Goal: Use online tool/utility: Use online tool/utility

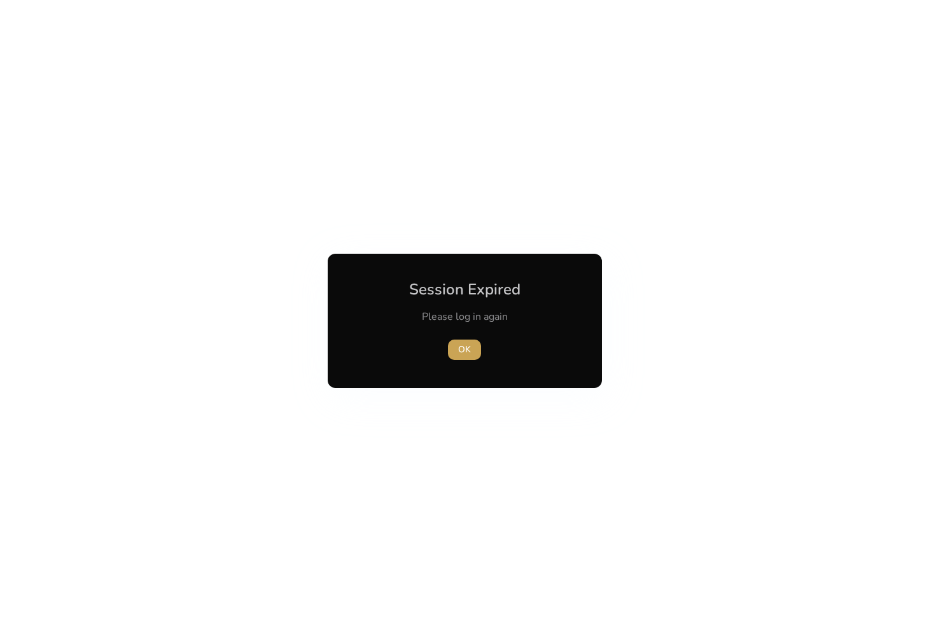
click at [462, 351] on span "OK" at bounding box center [464, 349] width 13 height 13
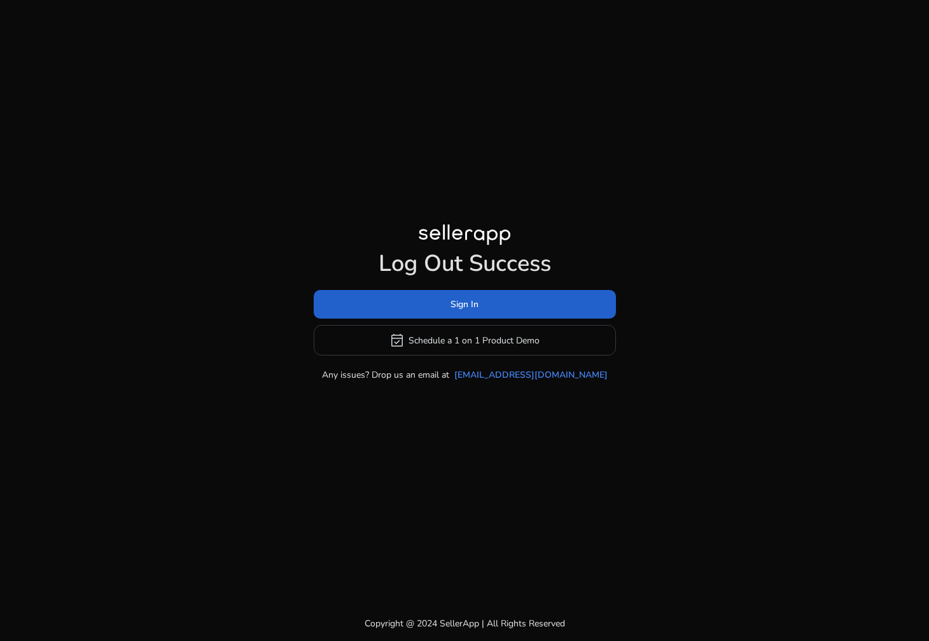
click at [489, 309] on span at bounding box center [465, 305] width 302 height 31
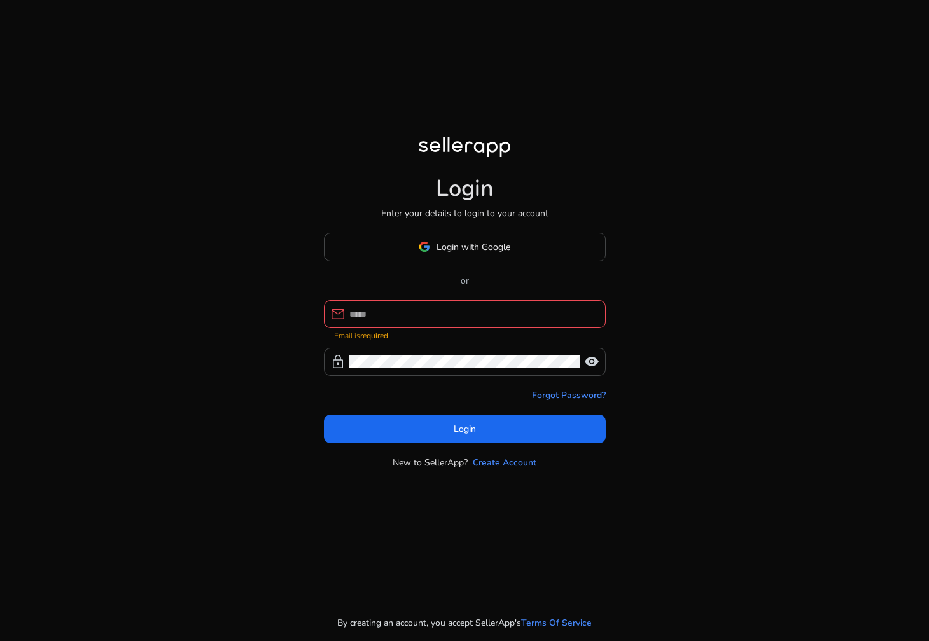
click at [485, 312] on div at bounding box center [472, 314] width 246 height 28
click at [487, 314] on input at bounding box center [472, 314] width 246 height 14
type input "**********"
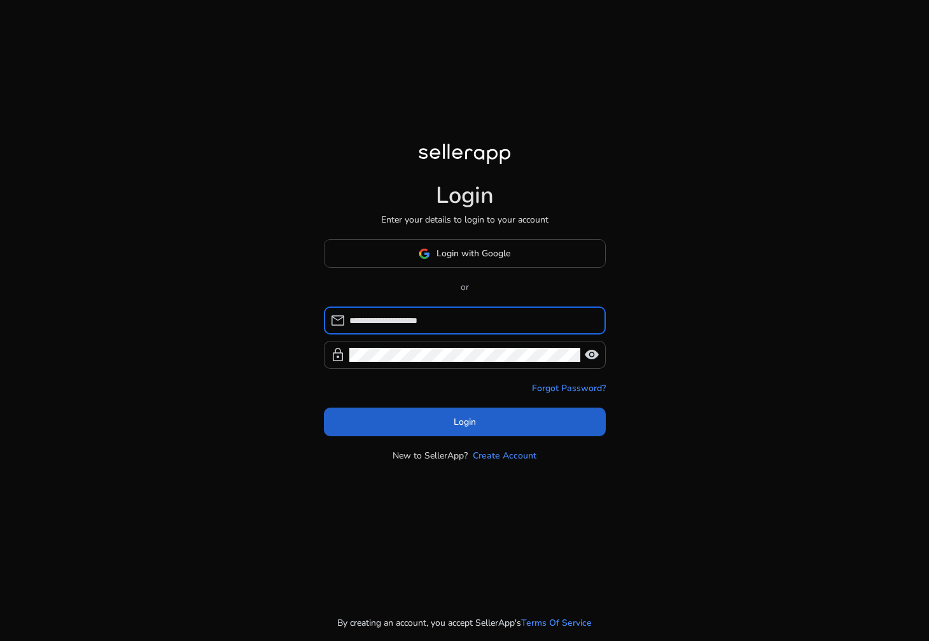
click at [502, 433] on span at bounding box center [465, 422] width 282 height 31
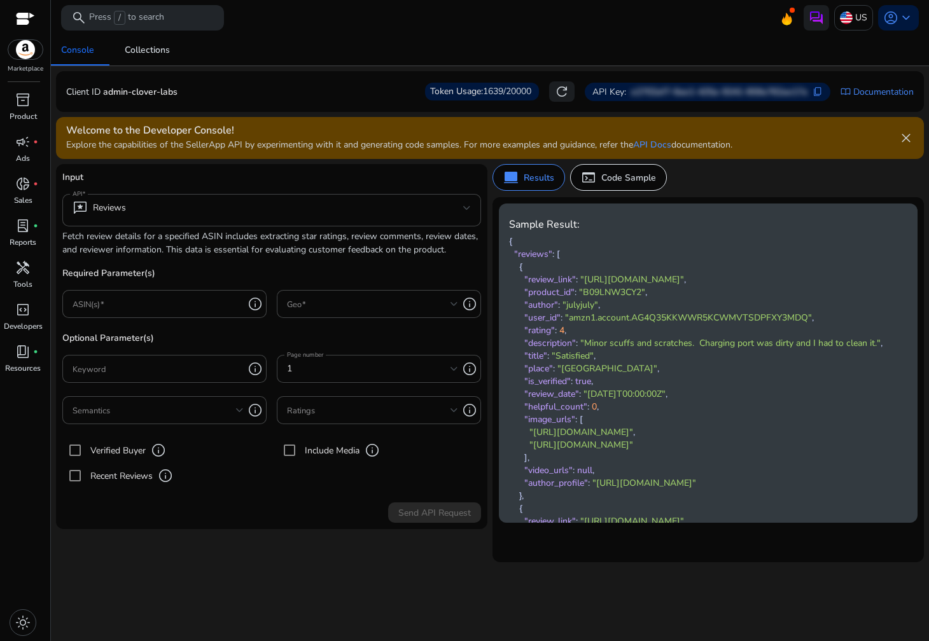
click at [909, 134] on span "close" at bounding box center [905, 137] width 15 height 15
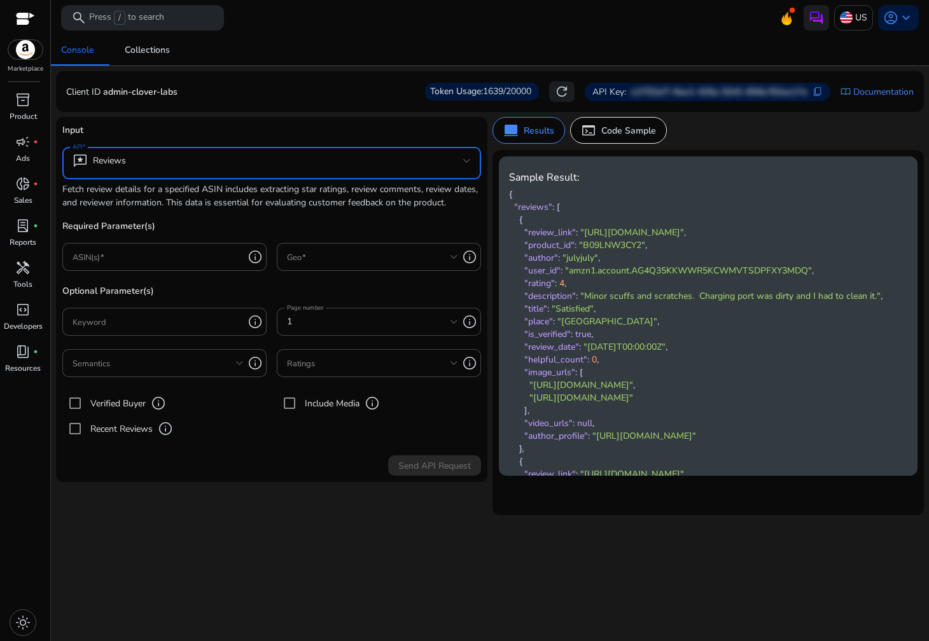
click at [362, 171] on mat-select "reviews Reviews" at bounding box center [272, 163] width 398 height 20
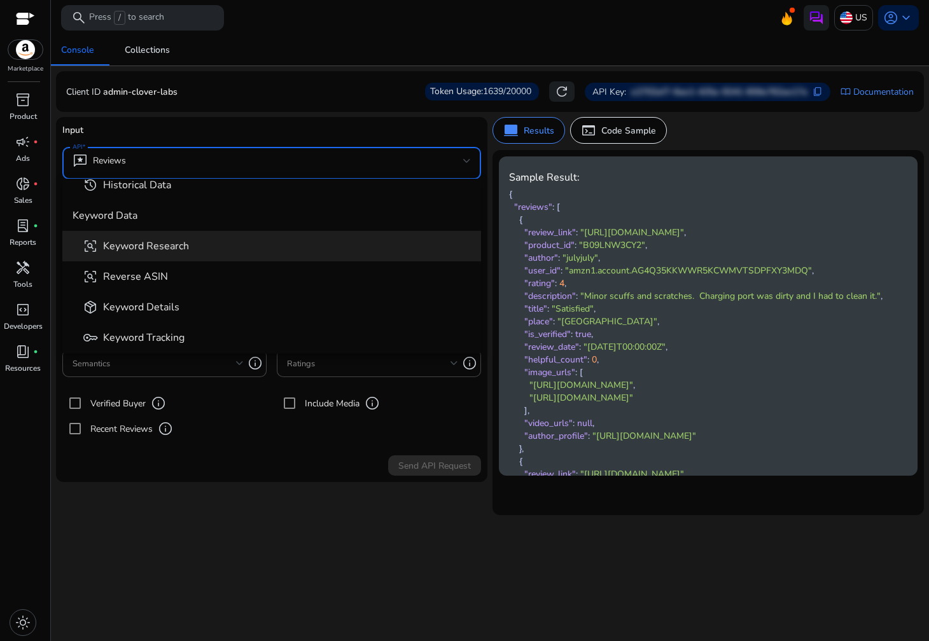
scroll to position [168, 0]
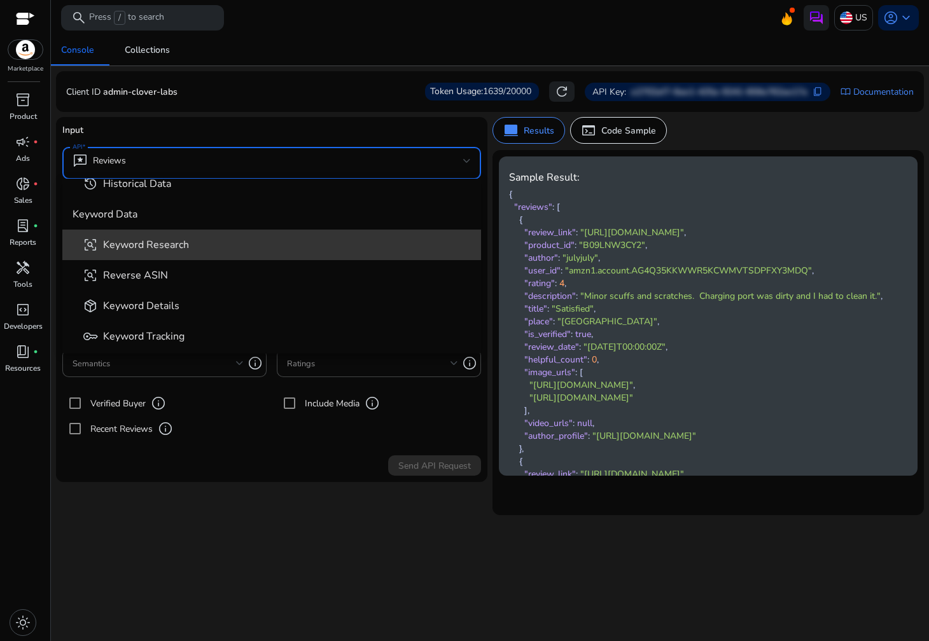
click at [290, 257] on mat-option "frame_inspect Keyword Research" at bounding box center [271, 245] width 419 height 31
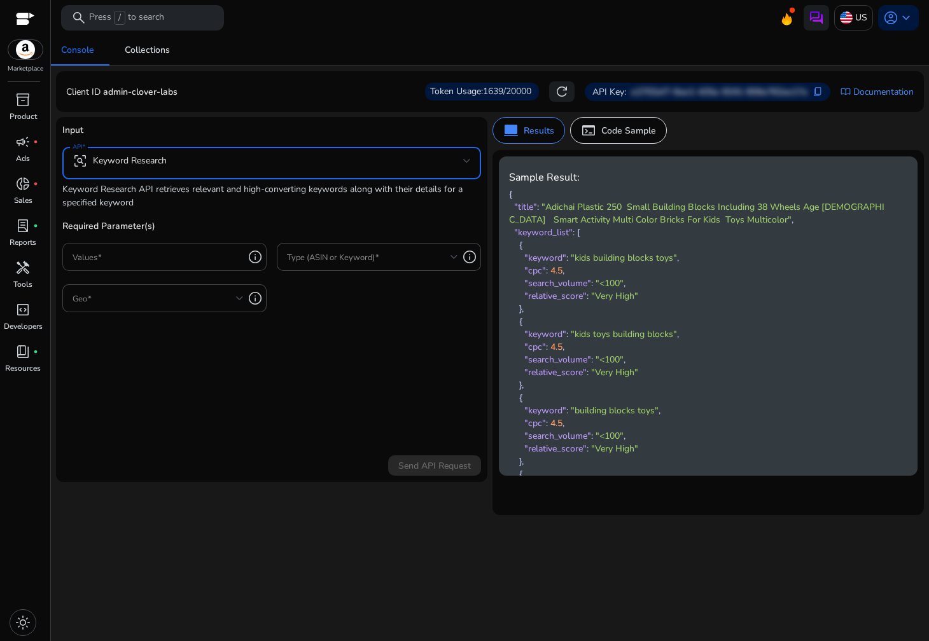
click at [186, 255] on input "Values" at bounding box center [158, 257] width 171 height 14
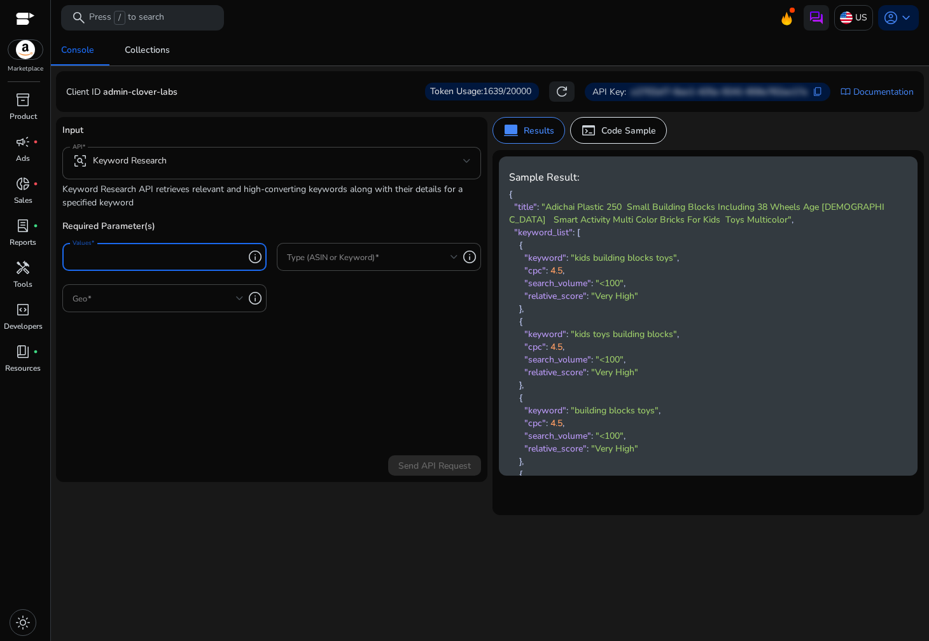
click at [225, 258] on input "Values" at bounding box center [158, 257] width 171 height 14
paste input "**********"
type input "**********"
click at [355, 264] on div at bounding box center [372, 257] width 171 height 28
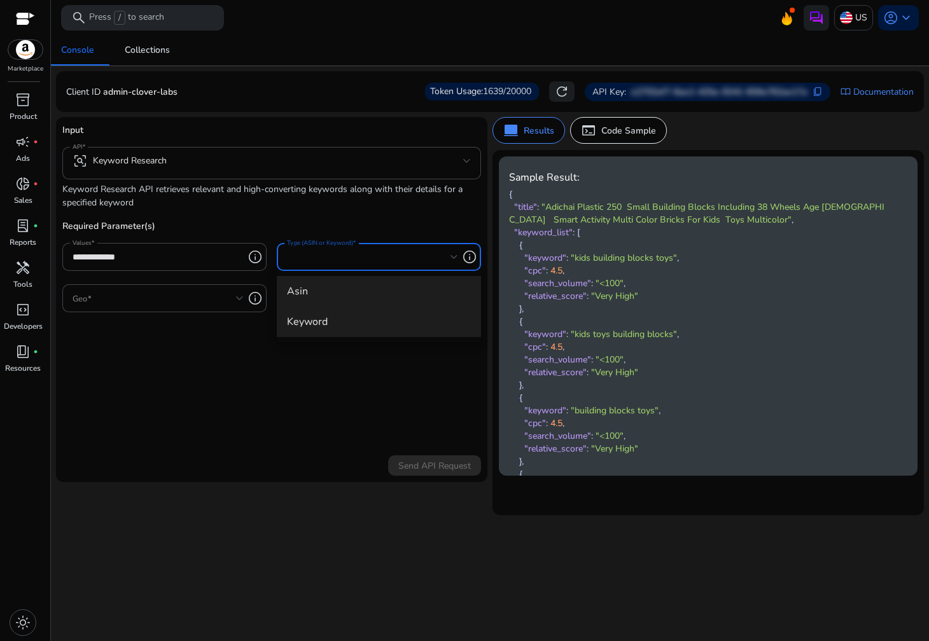
click at [337, 317] on span "keyword" at bounding box center [379, 322] width 184 height 14
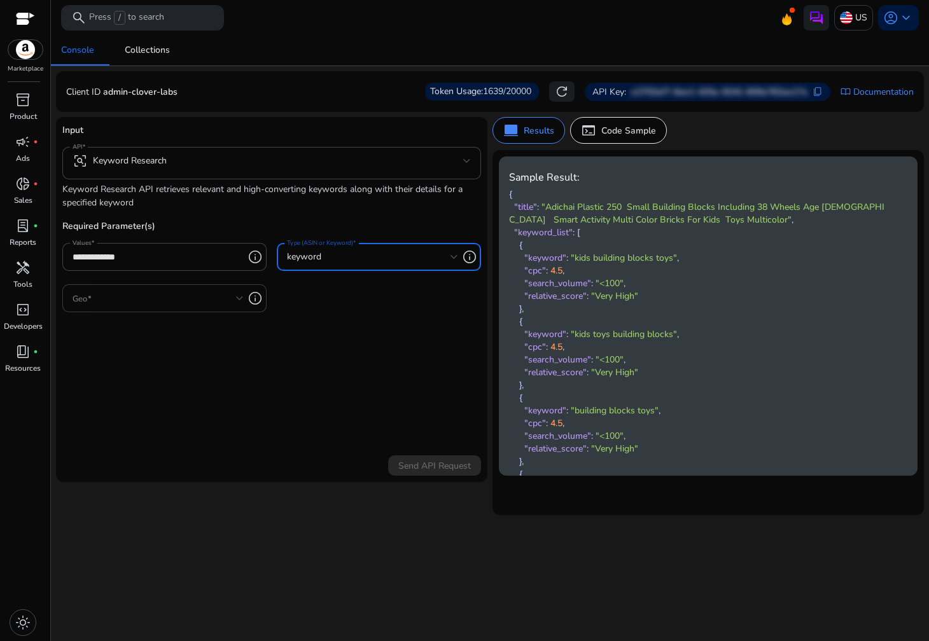
click at [206, 303] on span at bounding box center [155, 298] width 164 height 14
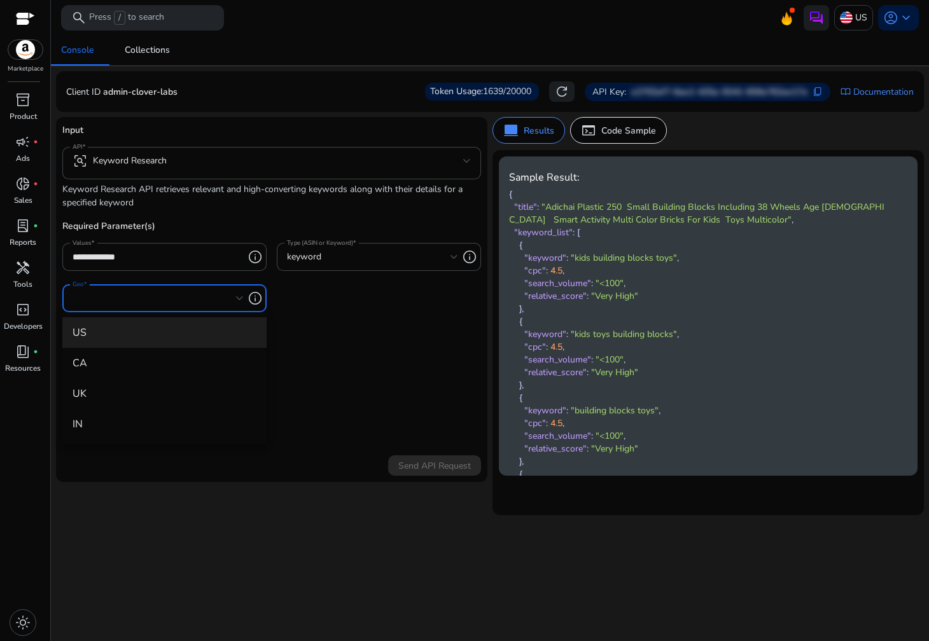
click at [186, 326] on span "US" at bounding box center [165, 333] width 184 height 14
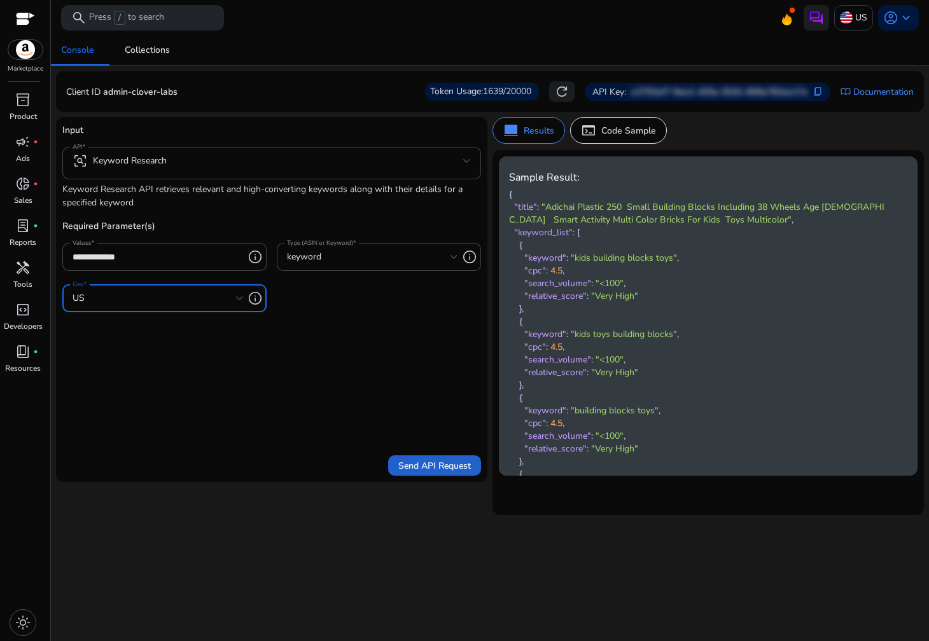
click at [427, 464] on span "Send API Request" at bounding box center [434, 465] width 73 height 13
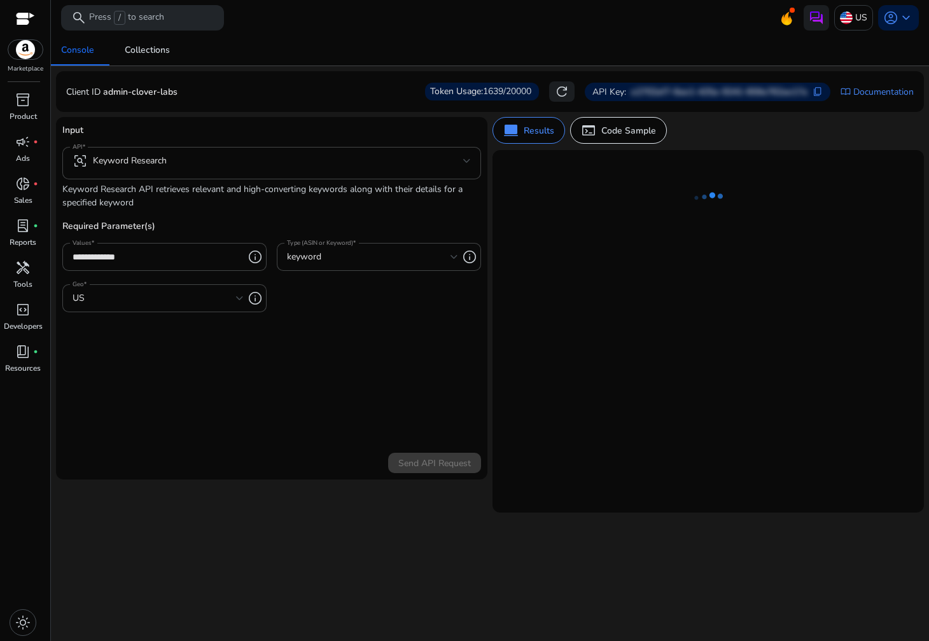
scroll to position [0, 0]
